Goal: Task Accomplishment & Management: Use online tool/utility

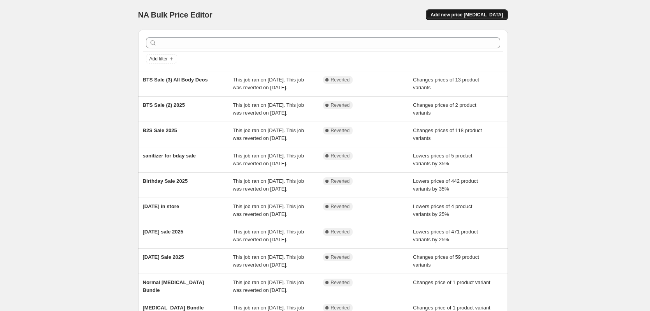
click at [472, 17] on span "Add new price change job" at bounding box center [467, 15] width 72 height 6
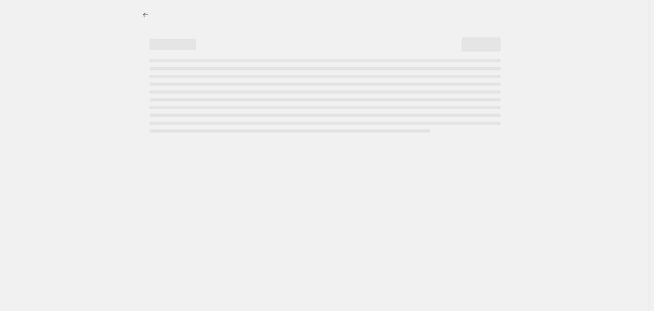
select select "percentage"
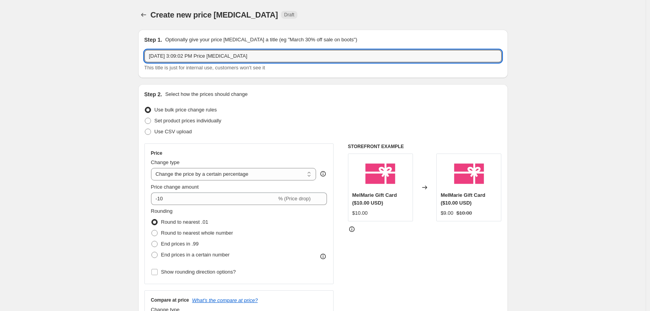
drag, startPoint x: 255, startPoint y: 57, endPoint x: 142, endPoint y: 52, distance: 112.7
click at [142, 52] on div "Step 1. Optionally give your price change job a title (eg "March 30% off sale o…" at bounding box center [323, 54] width 370 height 48
type input "Labor Day Sale 2025"
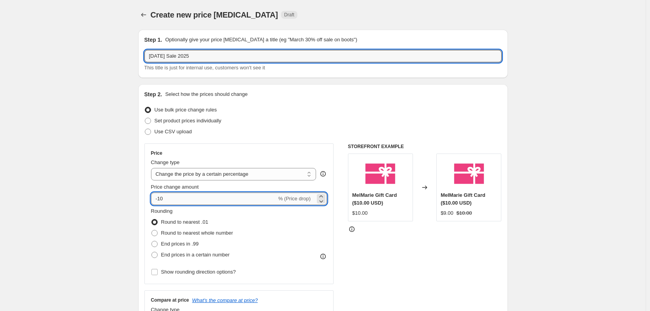
click at [210, 197] on input "-10" at bounding box center [214, 198] width 126 height 12
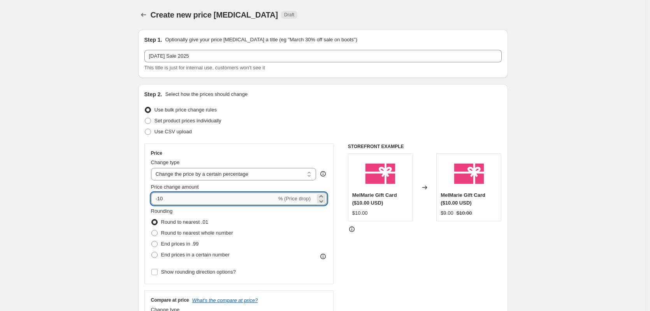
type input "-1"
type input "-20"
click at [270, 150] on div "Price" at bounding box center [239, 153] width 176 height 6
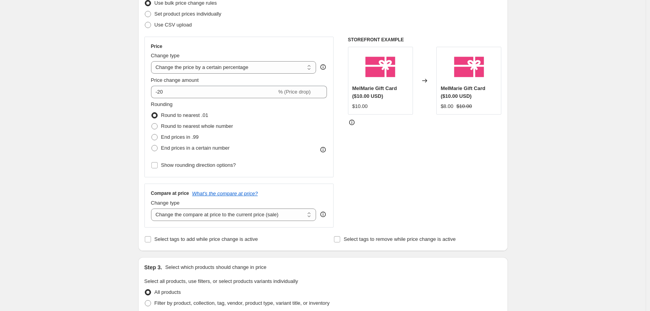
scroll to position [117, 0]
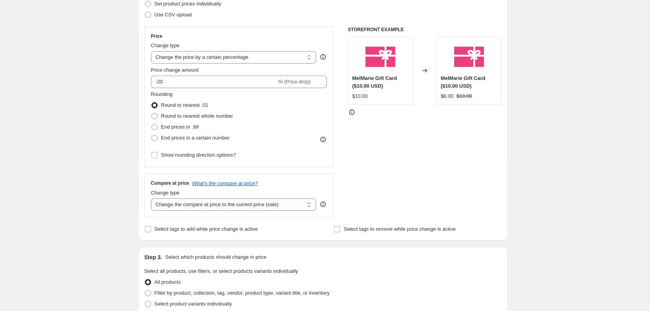
click at [296, 231] on div "Select tags to add while price change is active" at bounding box center [229, 229] width 168 height 11
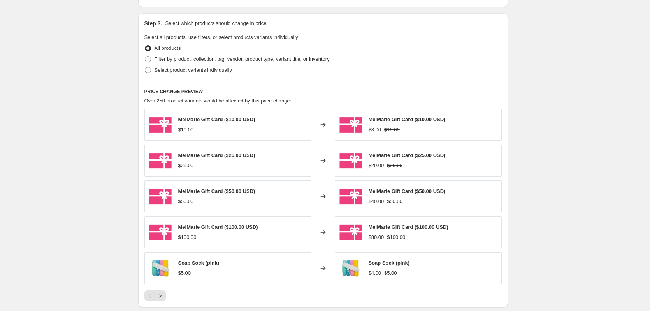
scroll to position [389, 0]
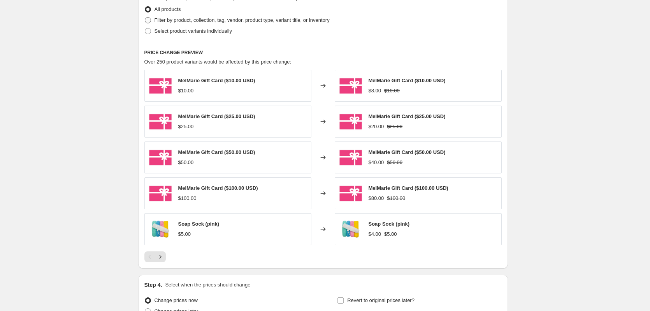
click at [206, 22] on span "Filter by product, collection, tag, vendor, product type, variant title, or inv…" at bounding box center [242, 20] width 175 height 6
click at [145, 18] on input "Filter by product, collection, tag, vendor, product type, variant title, or inv…" at bounding box center [145, 17] width 0 height 0
radio input "true"
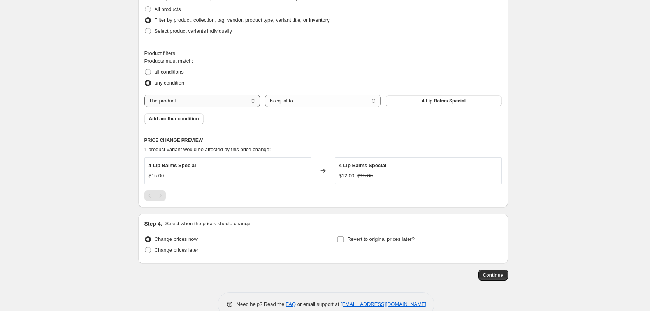
click at [249, 101] on select "The product The product's collection The product's tag The product's vendor The…" at bounding box center [203, 101] width 116 height 12
select select "collection"
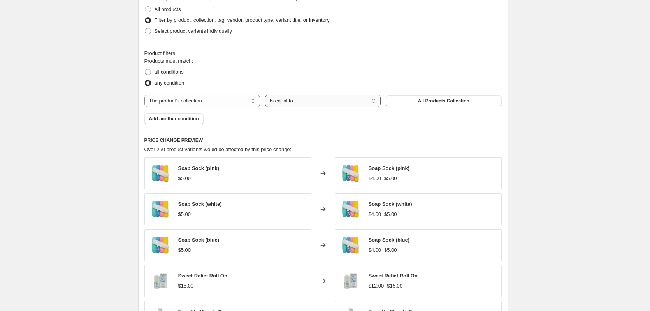
click at [306, 99] on select "Is equal to Is not equal to" at bounding box center [323, 101] width 116 height 12
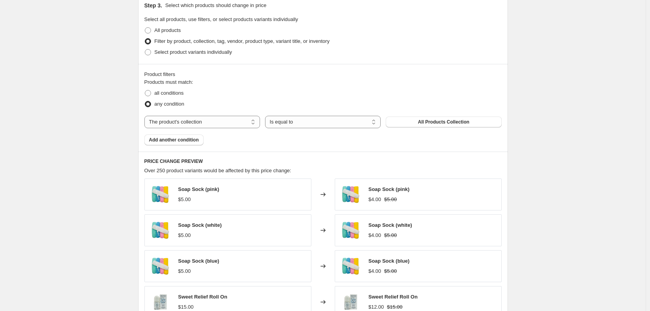
scroll to position [322, 0]
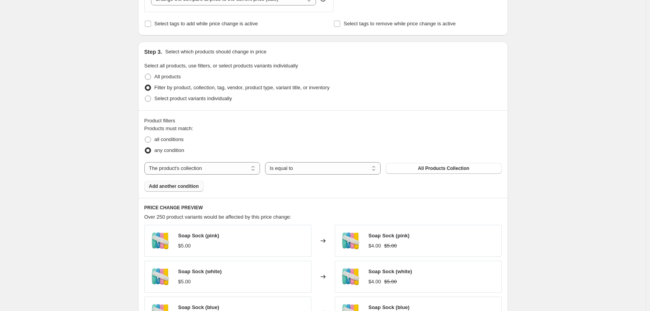
click at [190, 186] on span "Add another condition" at bounding box center [174, 186] width 50 height 6
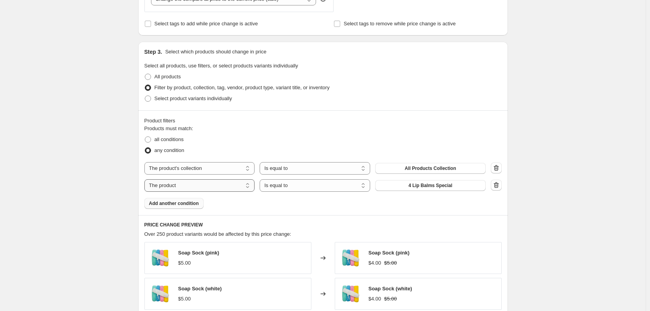
click at [195, 182] on select "The product The product's collection The product's tag The product's vendor The…" at bounding box center [200, 185] width 111 height 12
select select "collection"
click at [288, 188] on select "Is equal to Is not equal to" at bounding box center [315, 185] width 111 height 12
click at [295, 189] on select "Is equal to Is not equal to" at bounding box center [315, 185] width 111 height 12
click at [499, 185] on icon "button" at bounding box center [497, 185] width 8 height 8
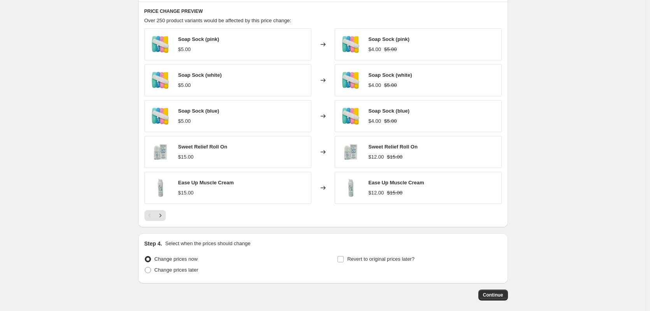
scroll to position [556, 0]
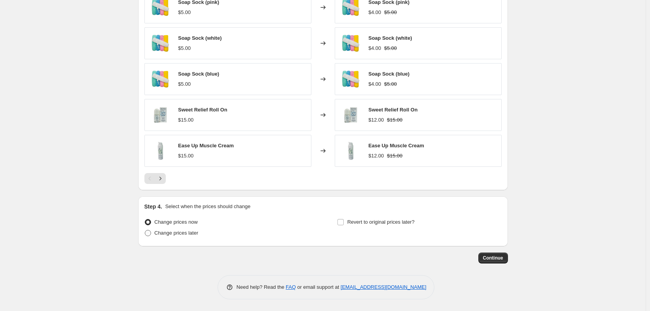
click at [196, 236] on span "Change prices later" at bounding box center [177, 233] width 44 height 6
click at [145, 230] on input "Change prices later" at bounding box center [145, 230] width 0 height 0
radio input "true"
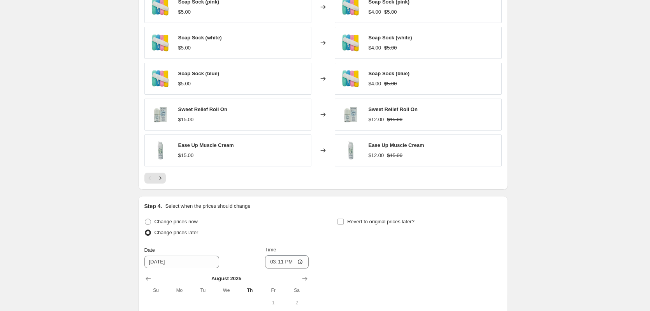
scroll to position [673, 0]
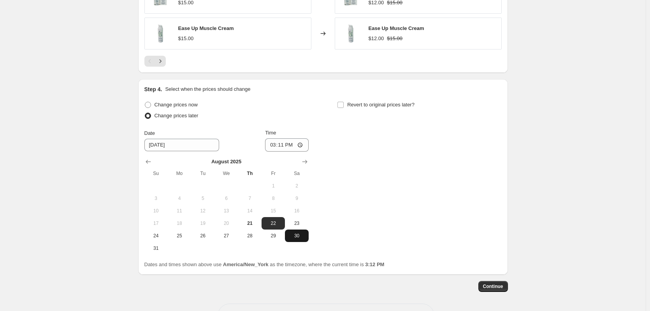
click at [304, 236] on span "30" at bounding box center [296, 236] width 17 height 6
type input "8/30/2025"
click at [272, 145] on input "15:11" at bounding box center [287, 144] width 44 height 13
type input "00:00"
click at [393, 145] on div "Change prices now Change prices later Date 8/30/2025 Time 00:00 August 2025 Su …" at bounding box center [324, 176] width 358 height 155
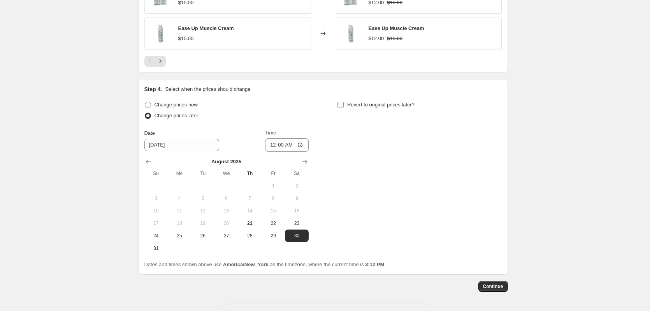
click at [409, 107] on span "Revert to original prices later?" at bounding box center [380, 105] width 67 height 6
click at [344, 107] on input "Revert to original prices later?" at bounding box center [341, 105] width 6 height 6
checkbox input "true"
click at [497, 160] on icon "Show next month, September 2025" at bounding box center [498, 162] width 8 height 8
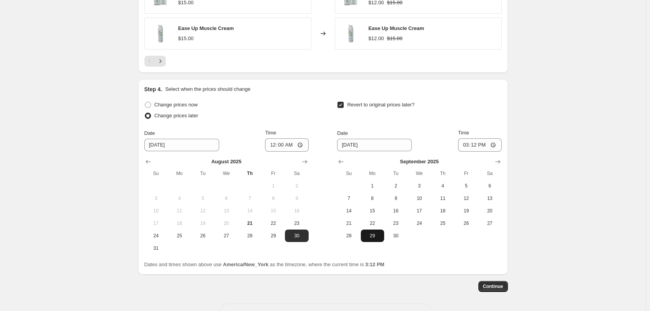
click at [381, 234] on span "29" at bounding box center [372, 236] width 17 height 6
click at [467, 143] on input "15:12" at bounding box center [480, 144] width 44 height 13
click at [374, 188] on span "1" at bounding box center [372, 186] width 17 height 6
type input "9/1/2025"
click at [467, 143] on input "15:12" at bounding box center [480, 144] width 44 height 13
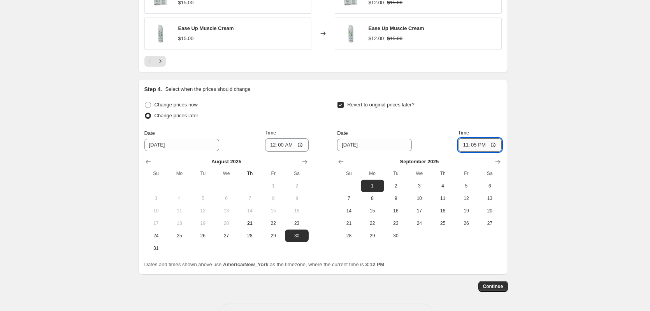
type input "23:59"
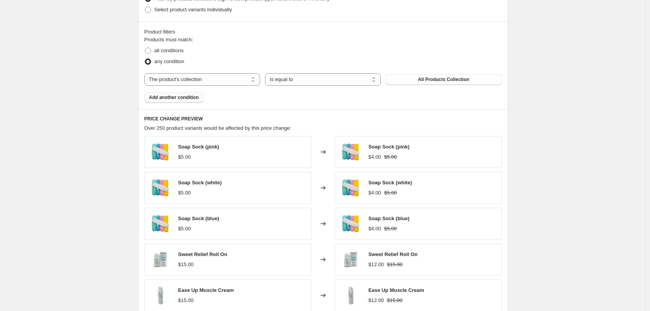
scroll to position [400, 0]
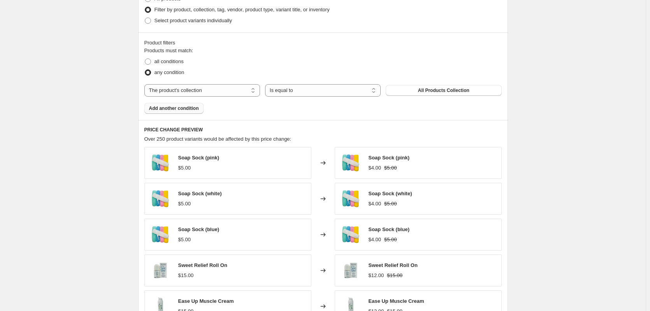
click at [198, 111] on span "Add another condition" at bounding box center [174, 108] width 50 height 6
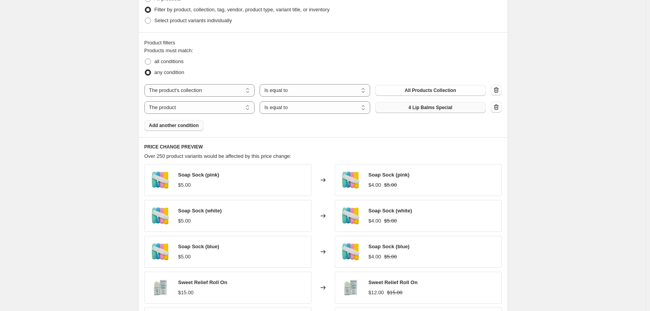
click at [467, 106] on button "4 Lip Balms Special" at bounding box center [430, 107] width 111 height 11
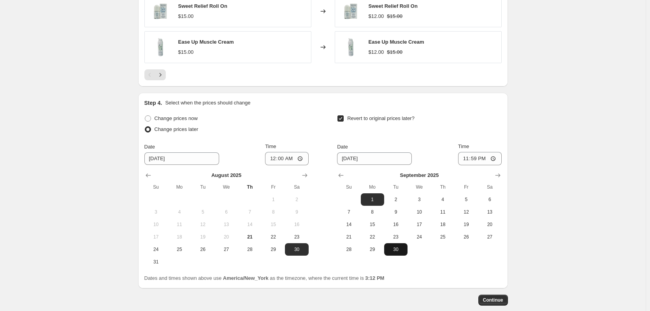
scroll to position [719, 0]
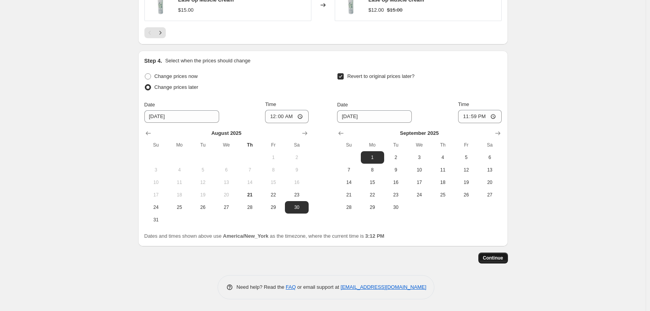
click at [496, 257] on span "Continue" at bounding box center [493, 258] width 20 height 6
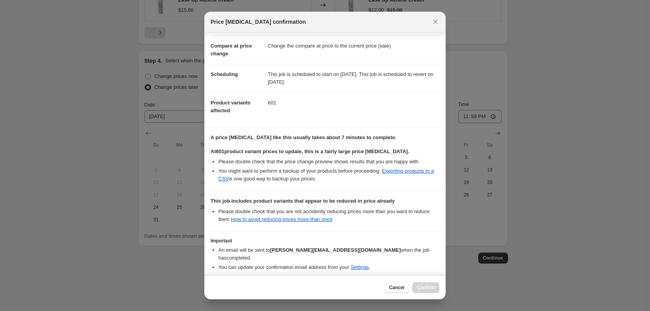
scroll to position [58, 0]
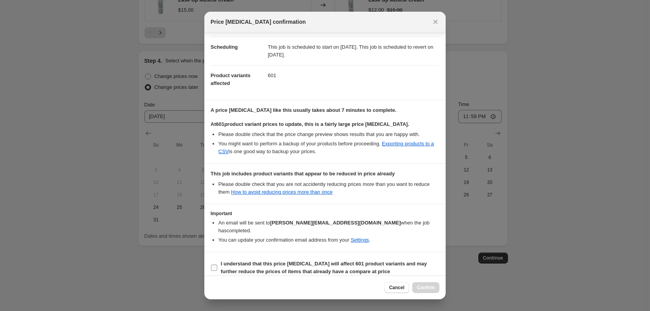
click at [216, 264] on input "I understand that this price change job will affect 601 product variants and ma…" at bounding box center [214, 267] width 6 height 6
checkbox input "true"
click at [428, 285] on span "Confirm" at bounding box center [426, 287] width 18 height 6
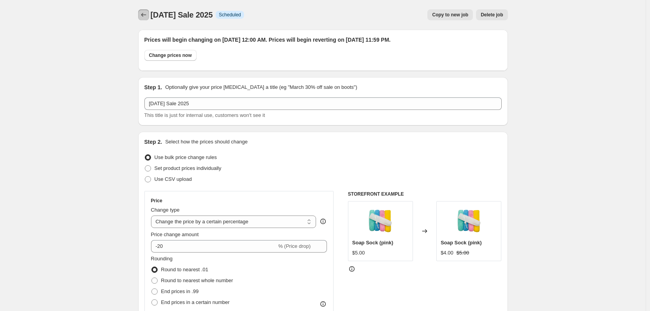
click at [148, 16] on icon "Price change jobs" at bounding box center [144, 15] width 8 height 8
